Goal: Task Accomplishment & Management: Manage account settings

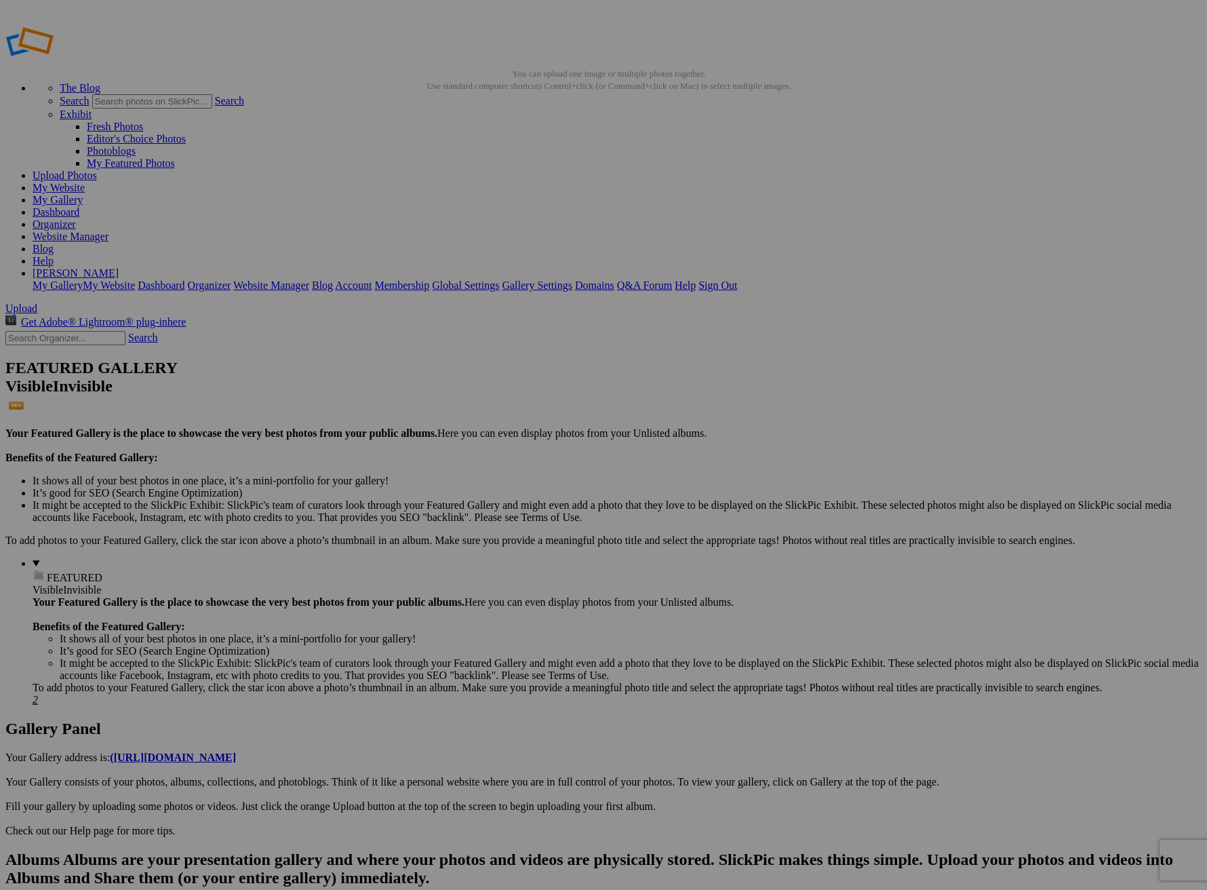
scroll to position [3, 0]
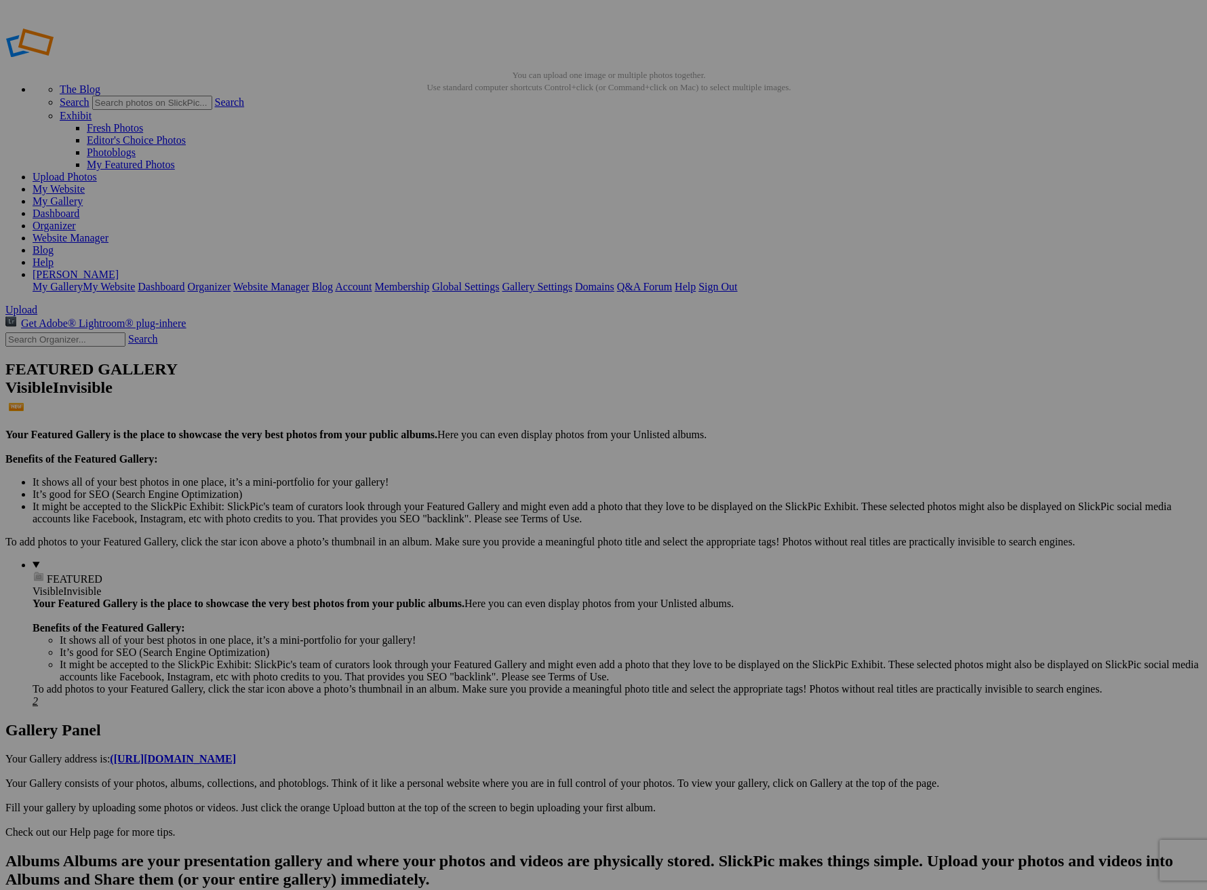
scroll to position [3, 0]
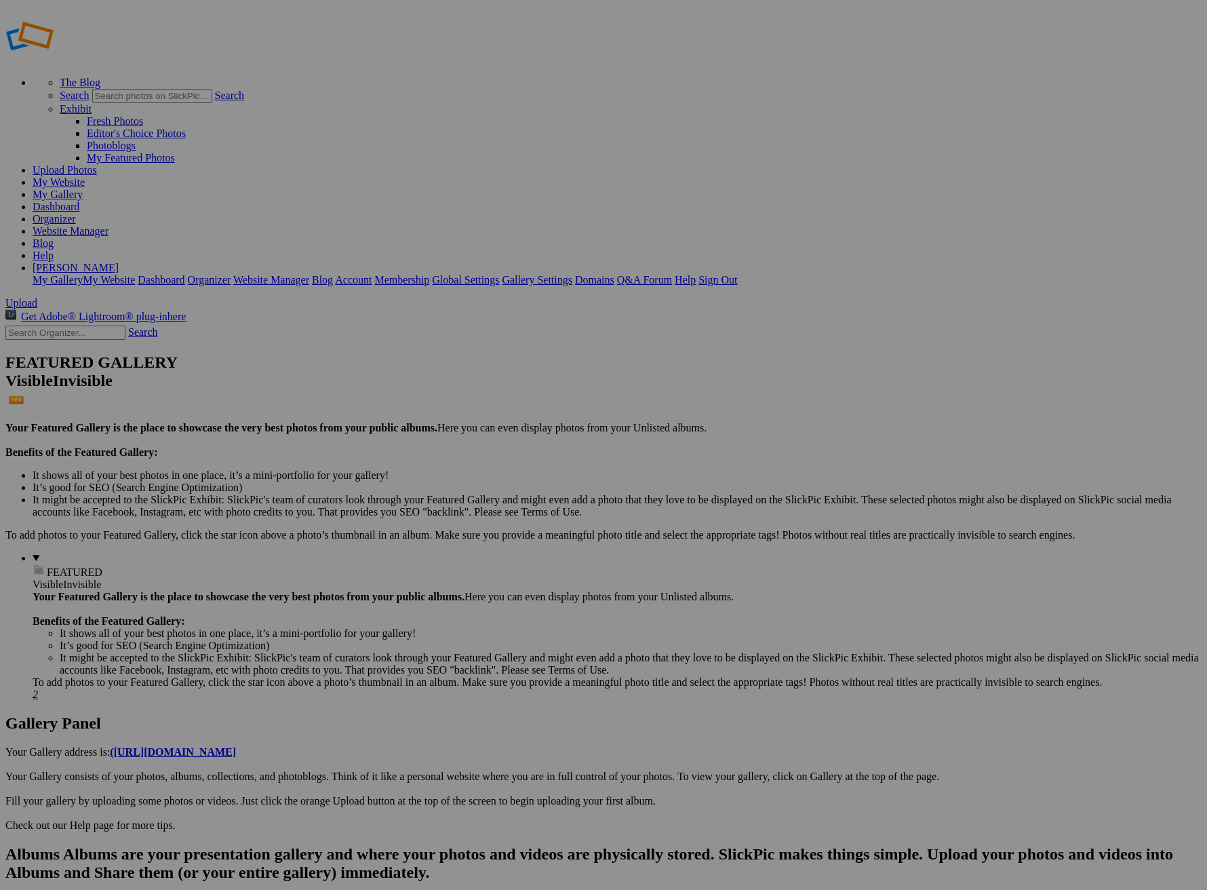
scroll to position [9, 0]
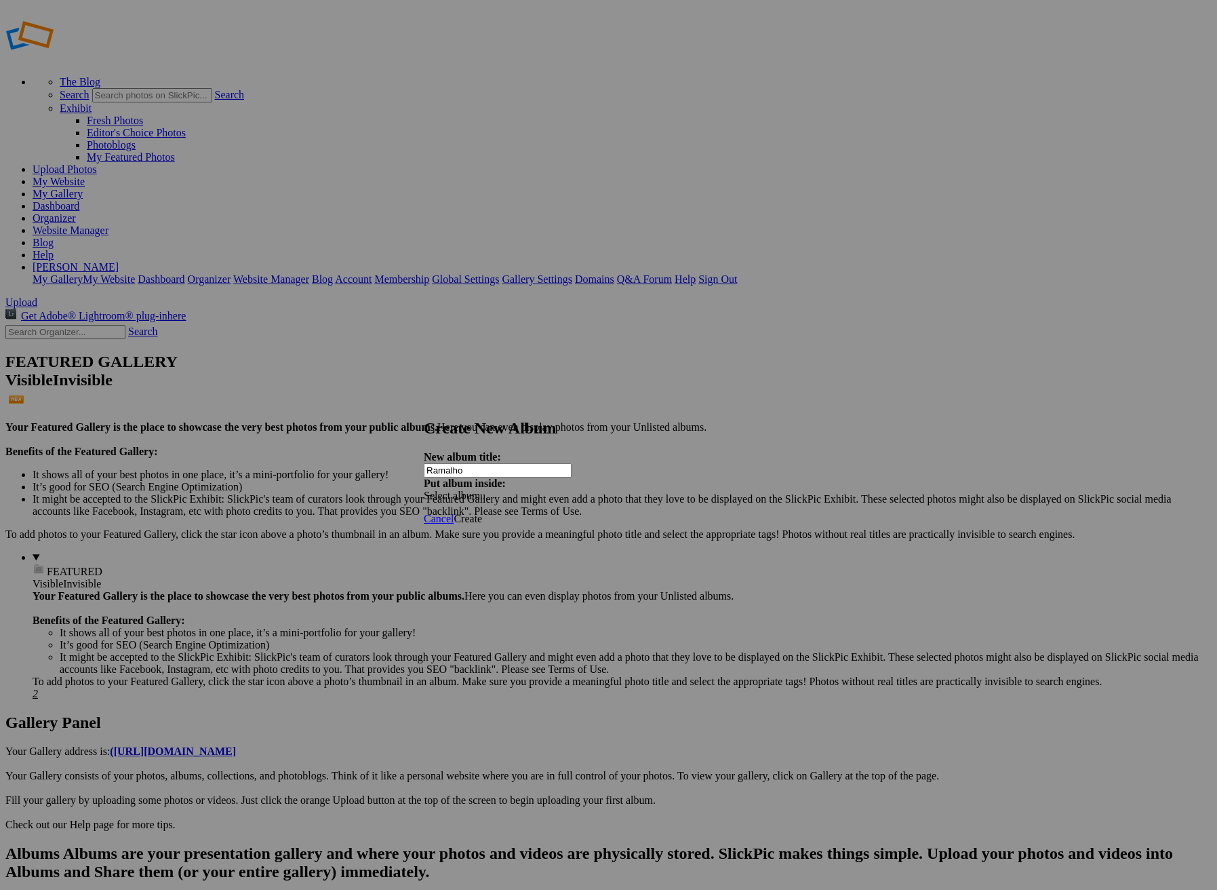
type input "Ramalho"
click at [482, 513] on span "Create" at bounding box center [468, 519] width 28 height 12
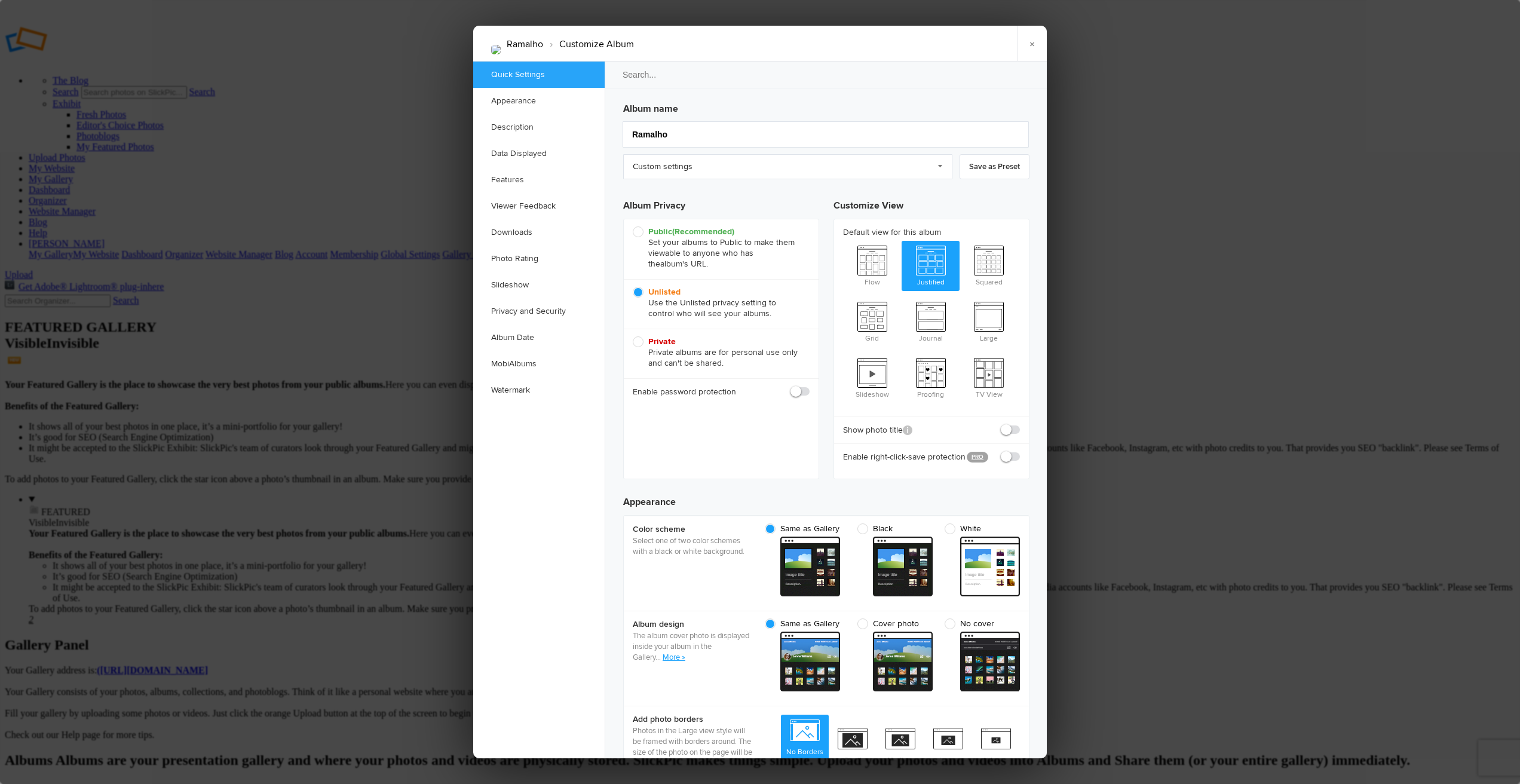
drag, startPoint x: 794, startPoint y: 392, endPoint x: 787, endPoint y: 397, distance: 8.6
click at [810, 386] on span at bounding box center [810, 386] width 0 height 0
click at [809, 386] on input "checkbox" at bounding box center [809, 385] width 1 height 1
checkbox input "true"
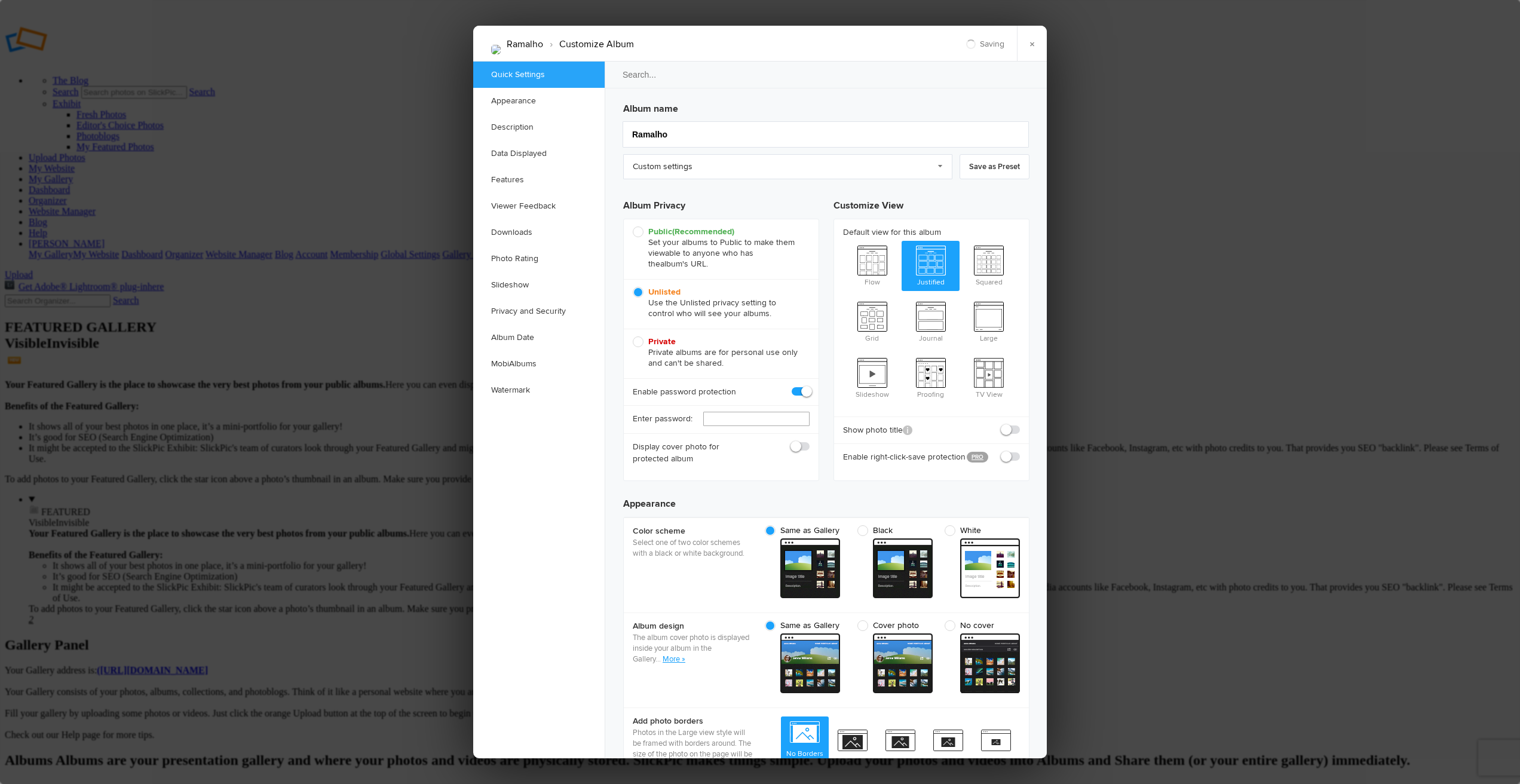
click at [723, 418] on input "text" at bounding box center [756, 418] width 107 height 14
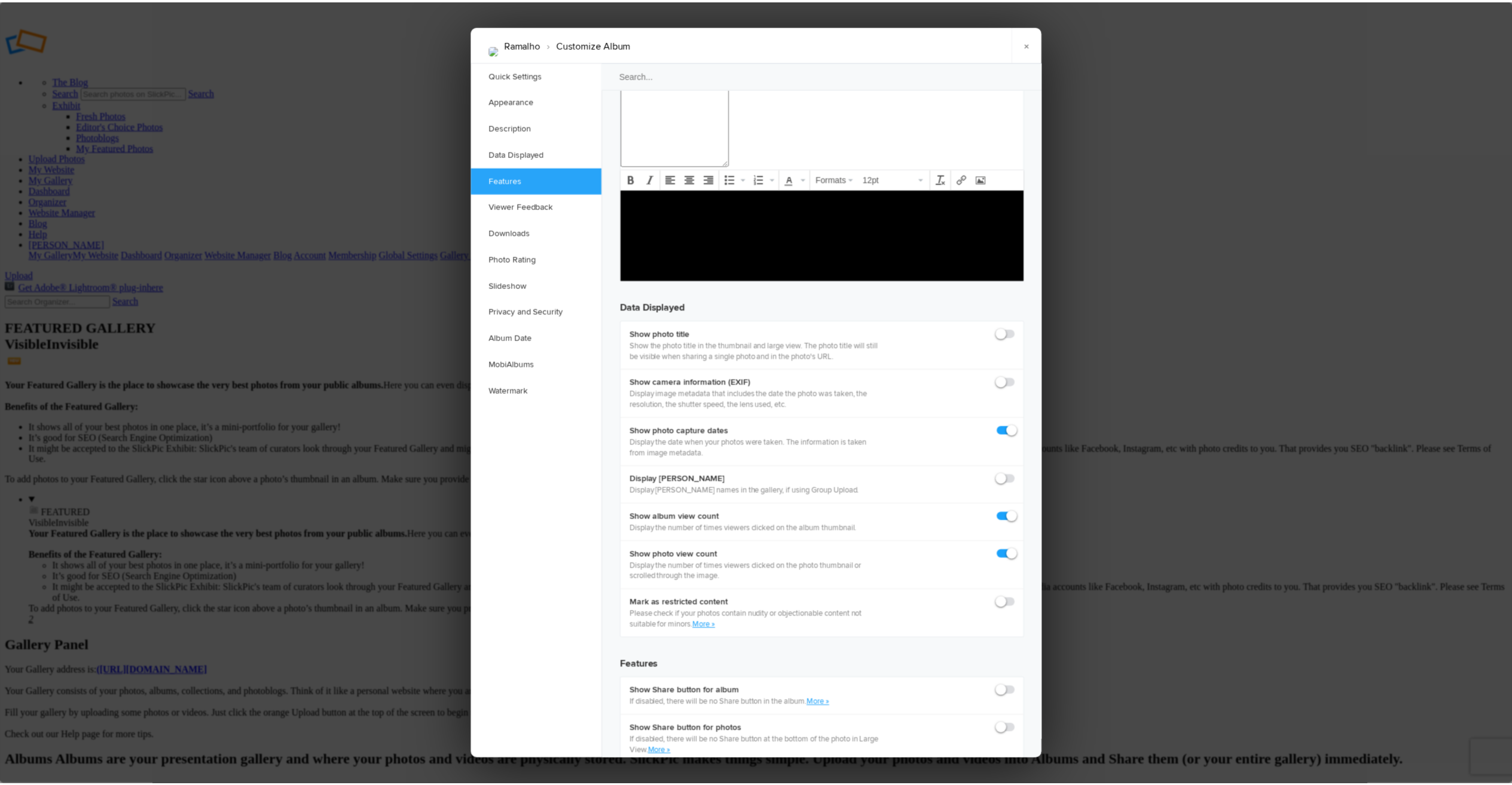
scroll to position [1463, 0]
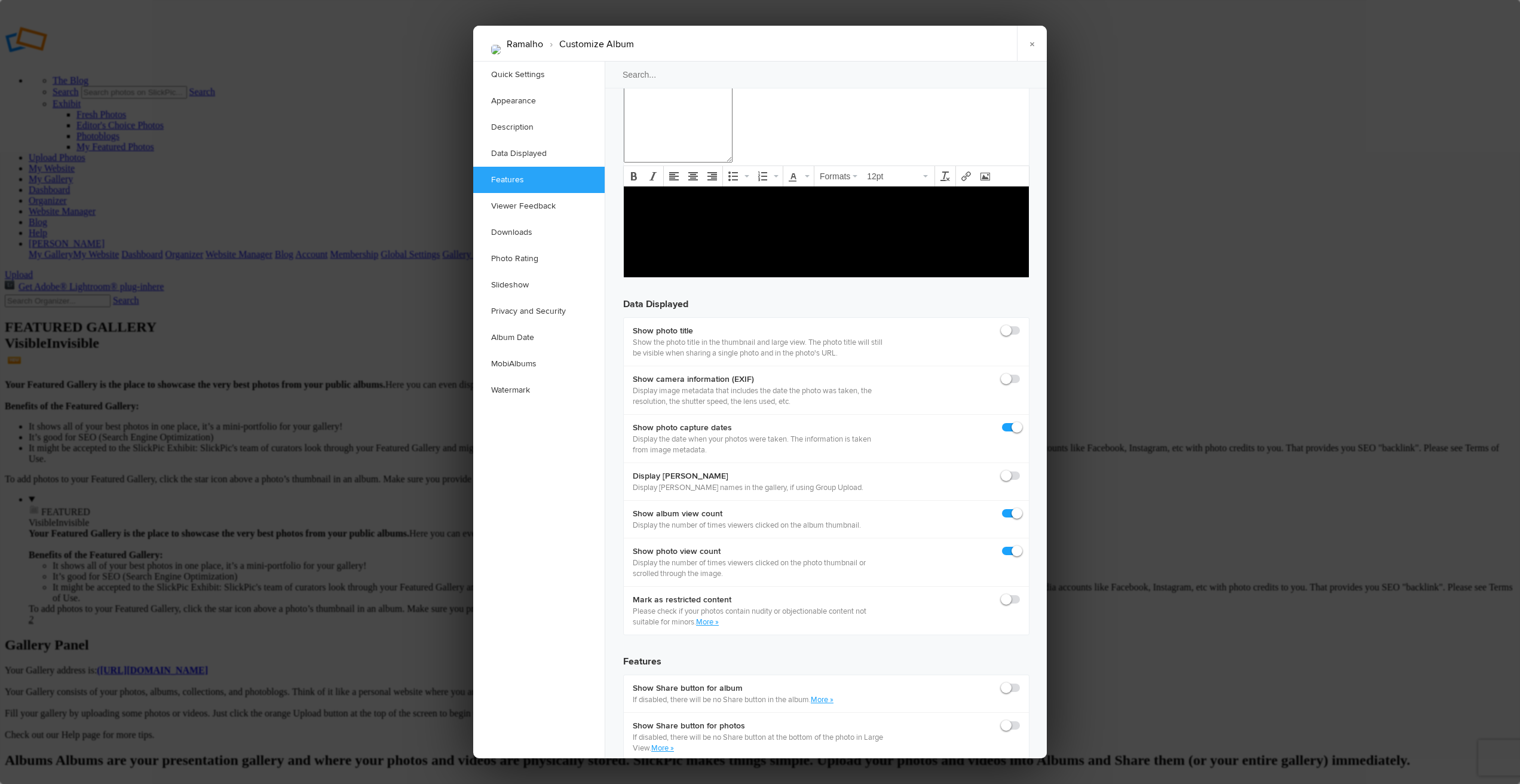
type input "Ramalho"
drag, startPoint x: 933, startPoint y: 655, endPoint x: 898, endPoint y: 651, distance: 35.2
type input "Ramalho"
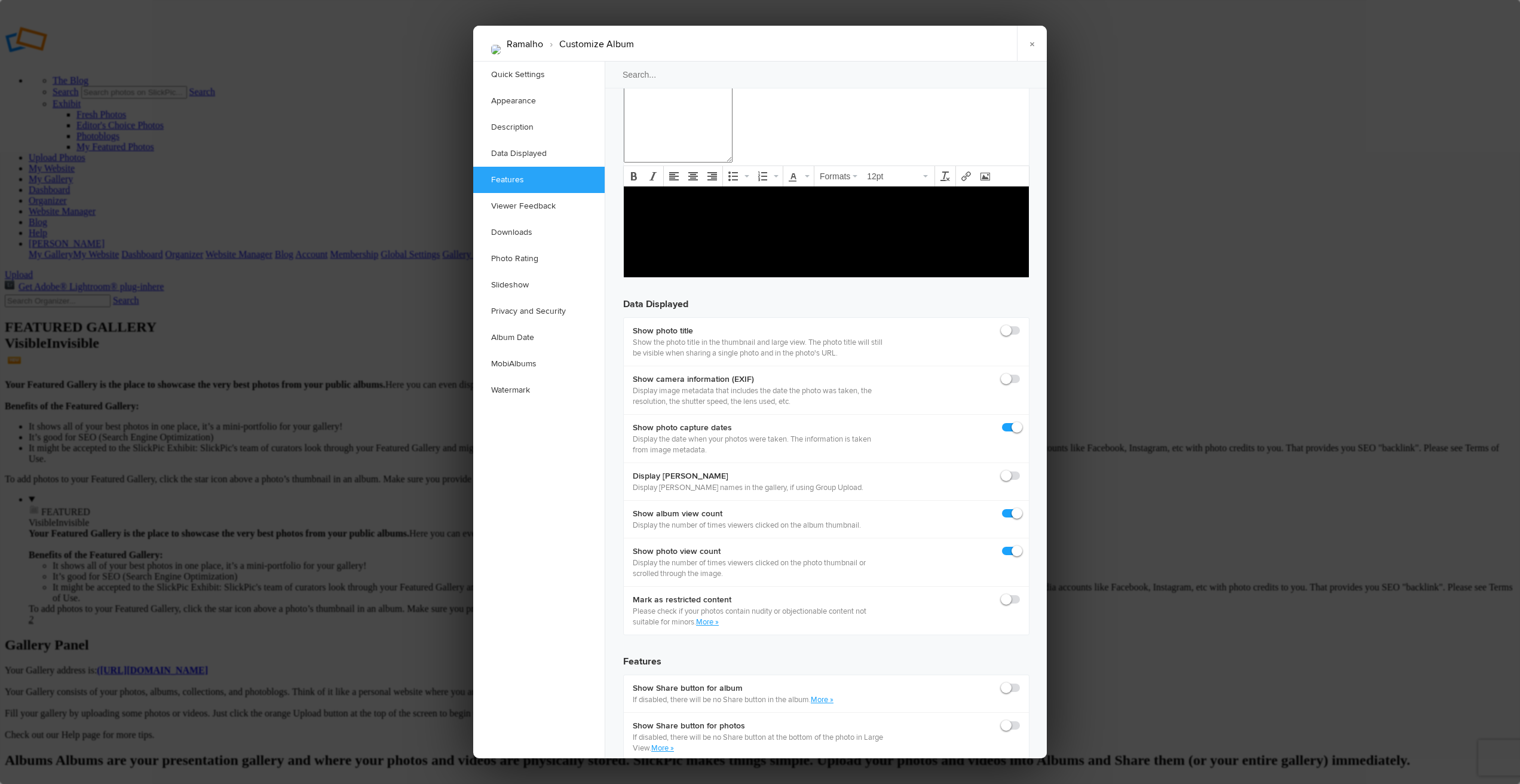
click at [1033, 48] on link "×" at bounding box center [1032, 43] width 30 height 36
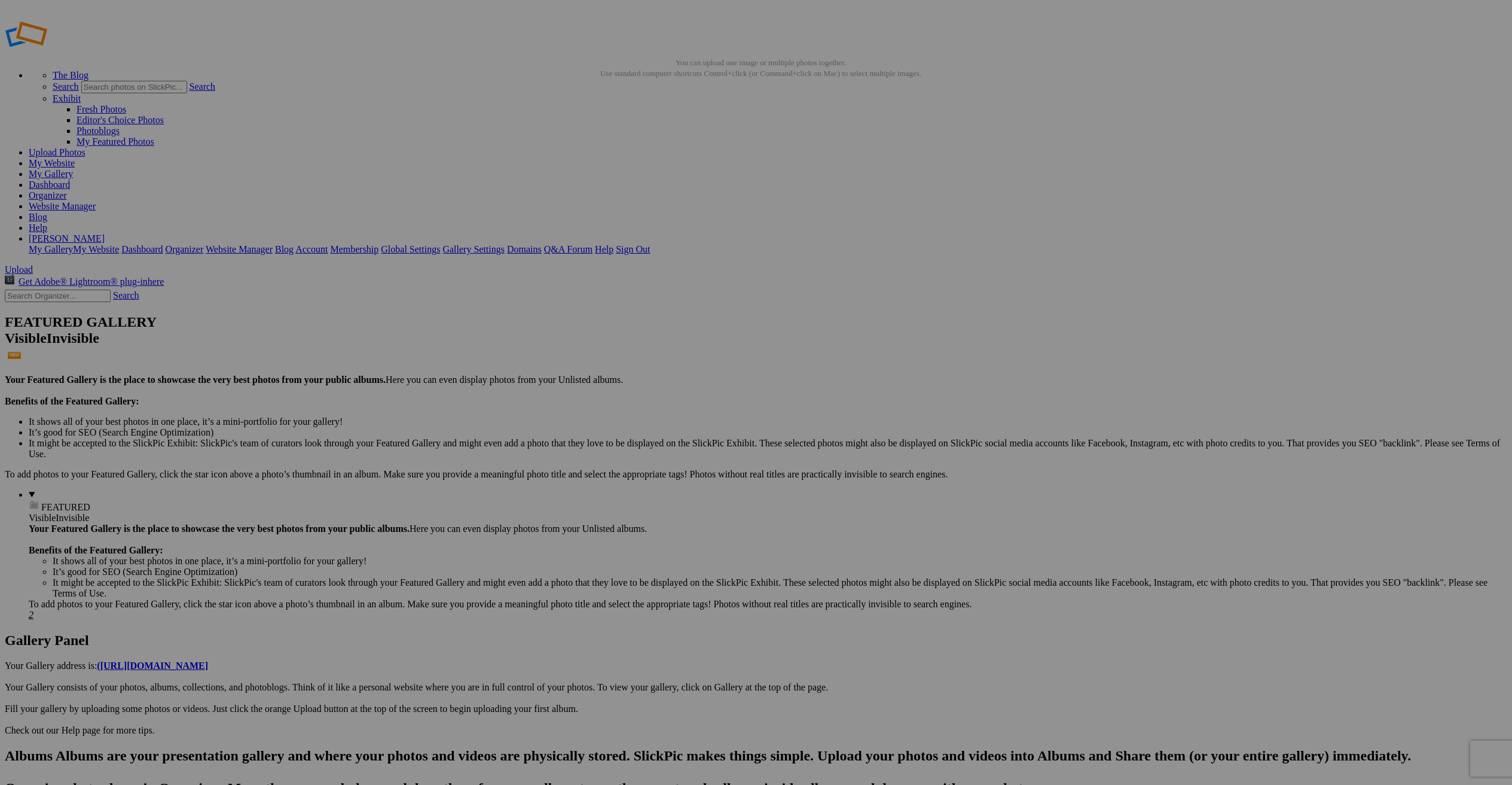
scroll to position [6, 0]
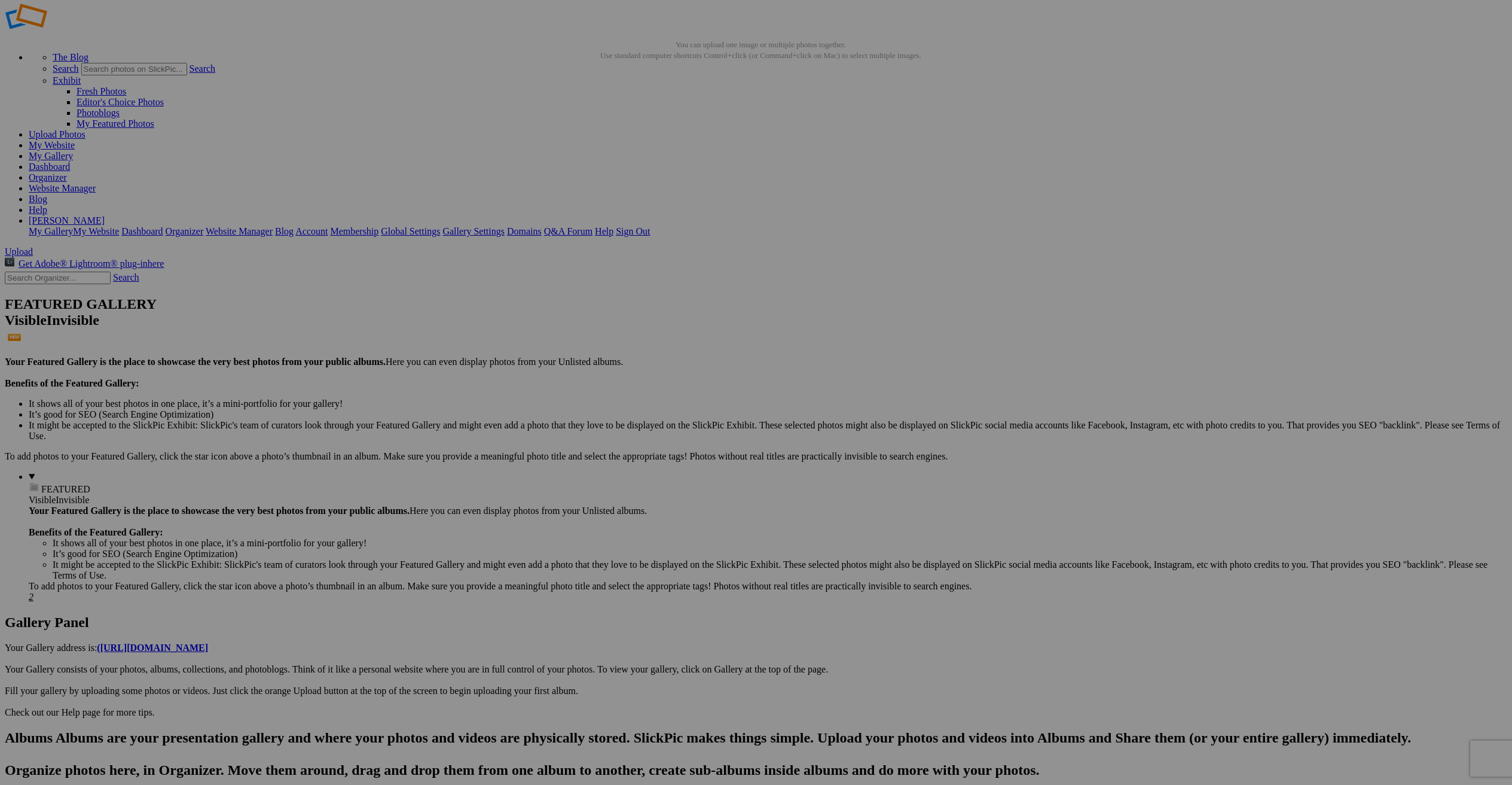
scroll to position [25, 0]
